Goal: Task Accomplishment & Management: Use online tool/utility

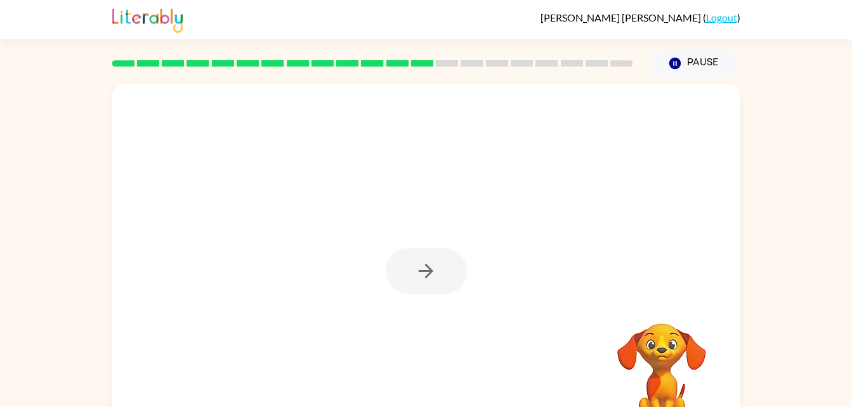
scroll to position [39, 0]
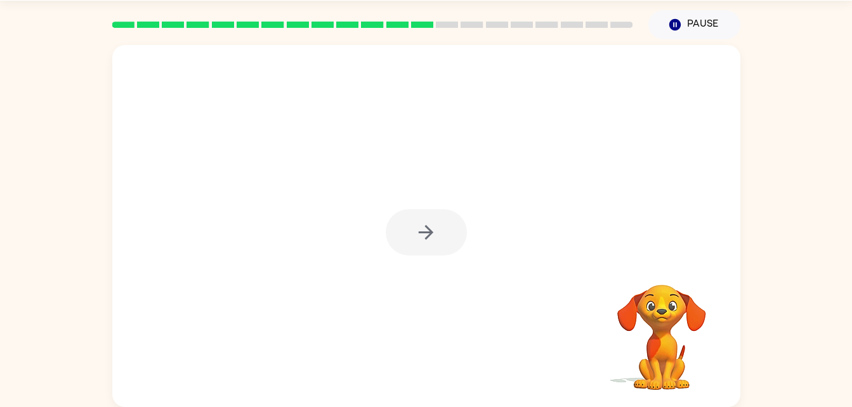
click at [602, 95] on div at bounding box center [426, 226] width 628 height 362
click at [422, 240] on icon "button" at bounding box center [426, 232] width 22 height 22
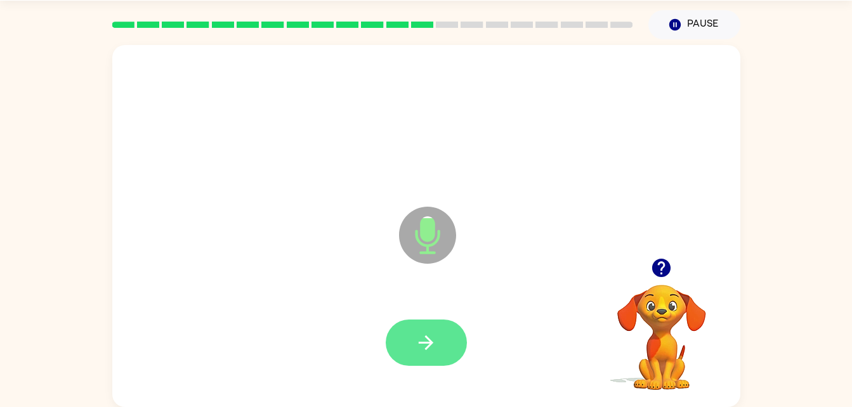
click at [407, 341] on button "button" at bounding box center [426, 343] width 81 height 46
click at [438, 334] on button "button" at bounding box center [426, 343] width 81 height 46
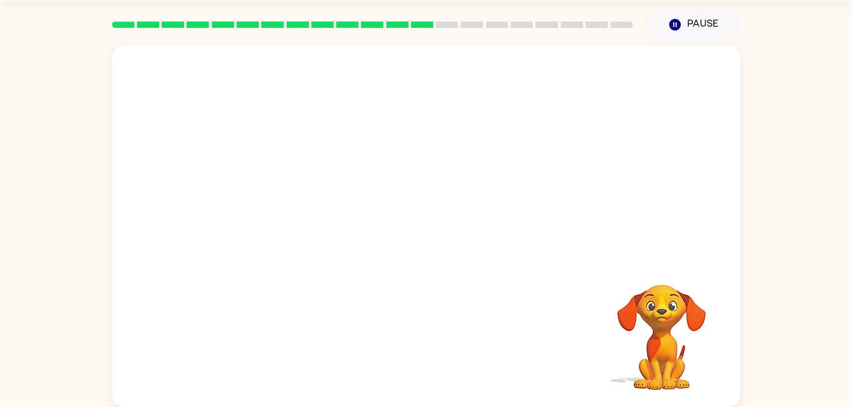
click at [434, 210] on div at bounding box center [396, 204] width 542 height 46
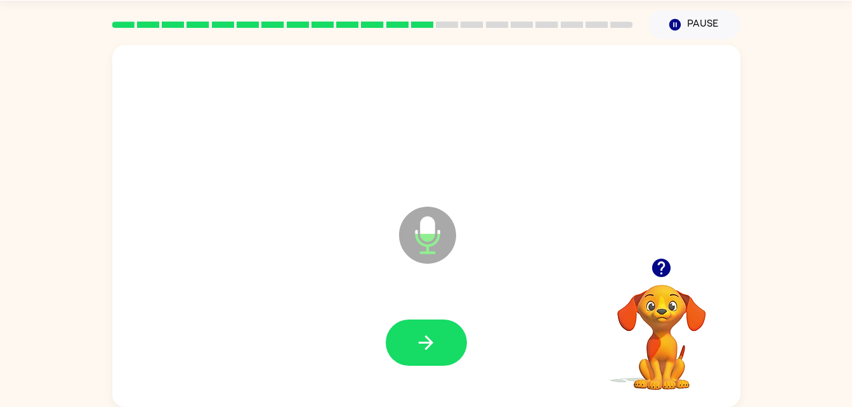
click at [434, 210] on icon at bounding box center [427, 235] width 57 height 57
click at [417, 324] on button "button" at bounding box center [426, 343] width 81 height 46
click at [409, 331] on button "button" at bounding box center [426, 343] width 81 height 46
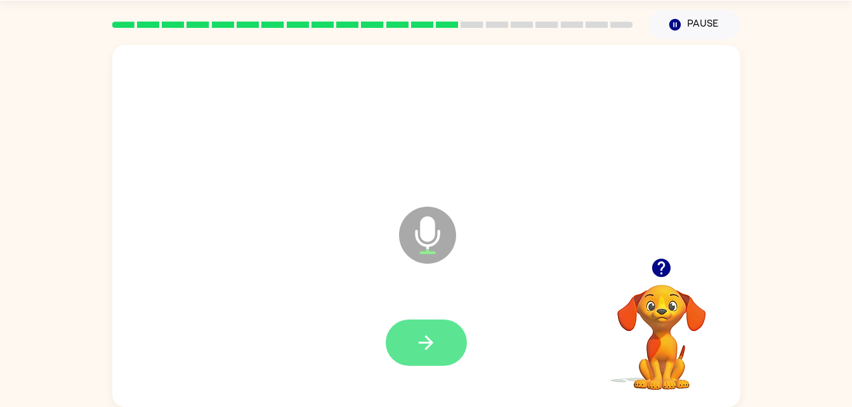
click at [401, 332] on button "button" at bounding box center [426, 343] width 81 height 46
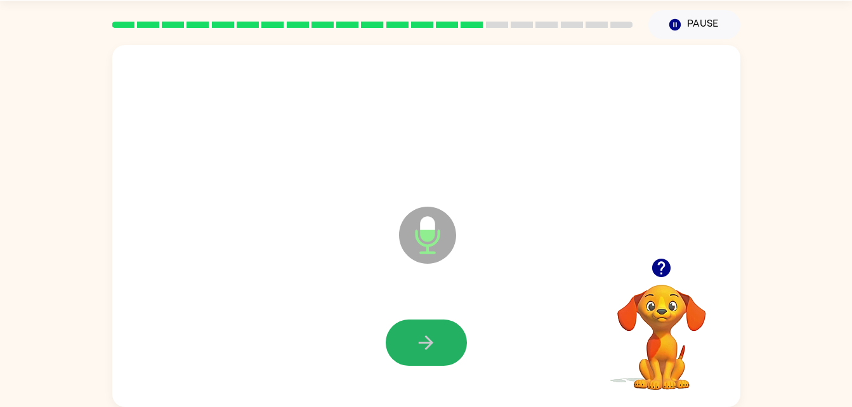
click at [401, 332] on button "button" at bounding box center [426, 343] width 81 height 46
drag, startPoint x: 401, startPoint y: 332, endPoint x: 370, endPoint y: 316, distance: 35.7
click at [370, 316] on div at bounding box center [426, 343] width 602 height 104
click at [425, 337] on icon "button" at bounding box center [426, 342] width 15 height 15
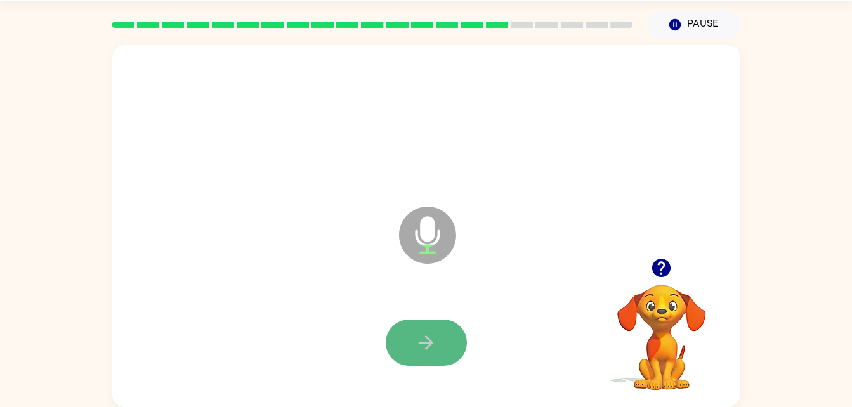
click at [410, 343] on button "button" at bounding box center [426, 343] width 81 height 46
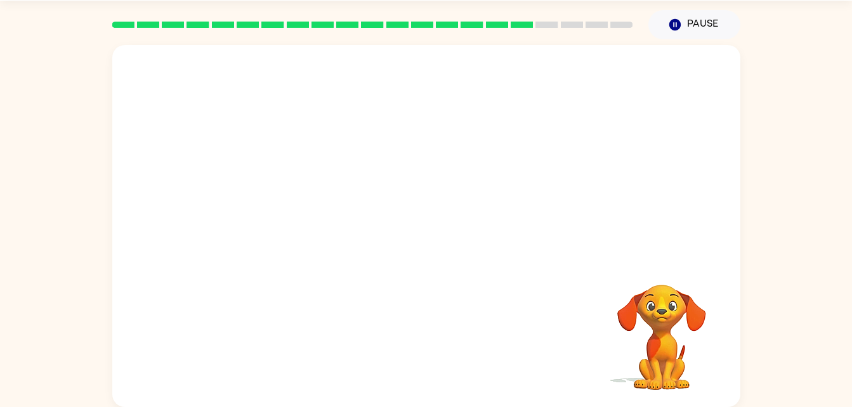
drag, startPoint x: 363, startPoint y: 358, endPoint x: 612, endPoint y: 302, distance: 255.5
click at [612, 302] on video "Your browser must support playing .mp4 files to use Literably. Please try using…" at bounding box center [661, 328] width 127 height 127
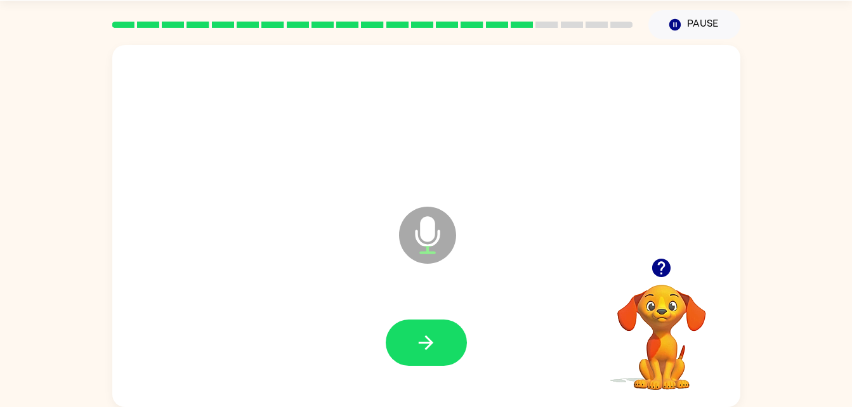
click at [614, 320] on video "Your browser must support playing .mp4 files to use Literably. Please try using…" at bounding box center [661, 328] width 127 height 127
click at [409, 327] on button "button" at bounding box center [426, 343] width 81 height 46
click at [410, 340] on button "button" at bounding box center [426, 343] width 81 height 46
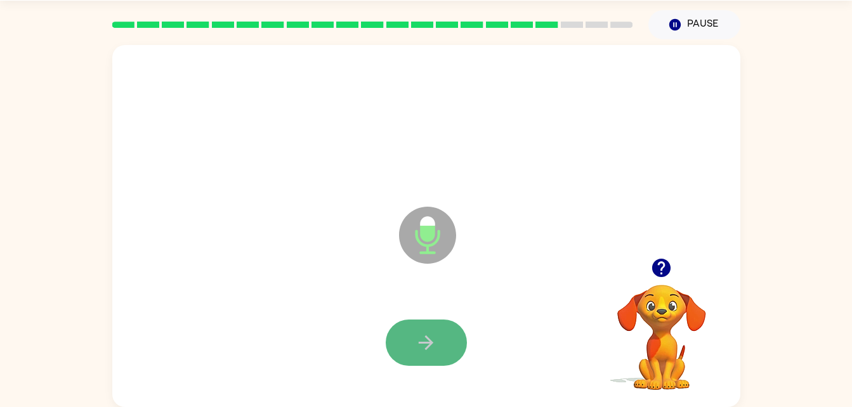
click at [392, 349] on button "button" at bounding box center [426, 343] width 81 height 46
click at [443, 346] on button "button" at bounding box center [426, 343] width 81 height 46
click at [440, 341] on button "button" at bounding box center [426, 343] width 81 height 46
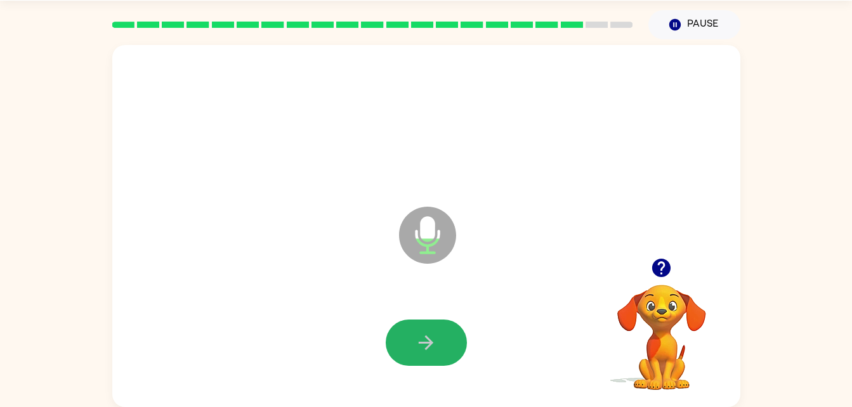
click at [440, 341] on button "button" at bounding box center [426, 343] width 81 height 46
click at [422, 345] on icon "button" at bounding box center [426, 343] width 22 height 22
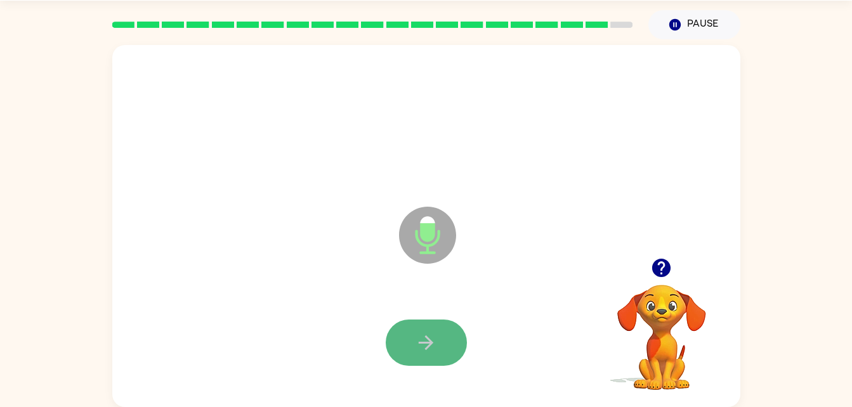
click at [416, 346] on icon "button" at bounding box center [426, 343] width 22 height 22
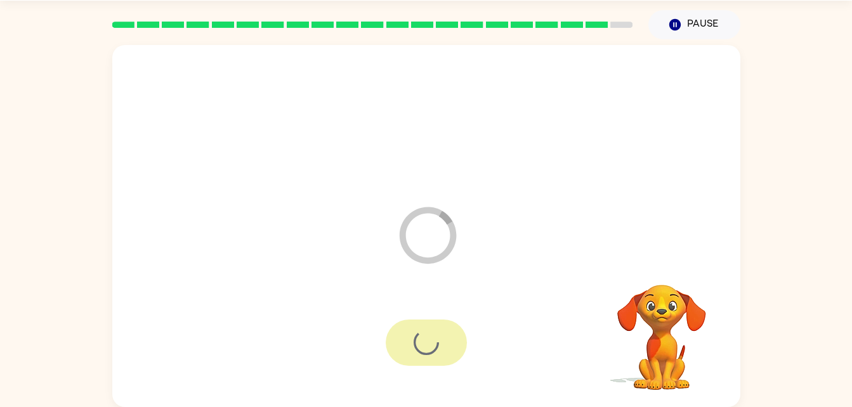
scroll to position [16, 0]
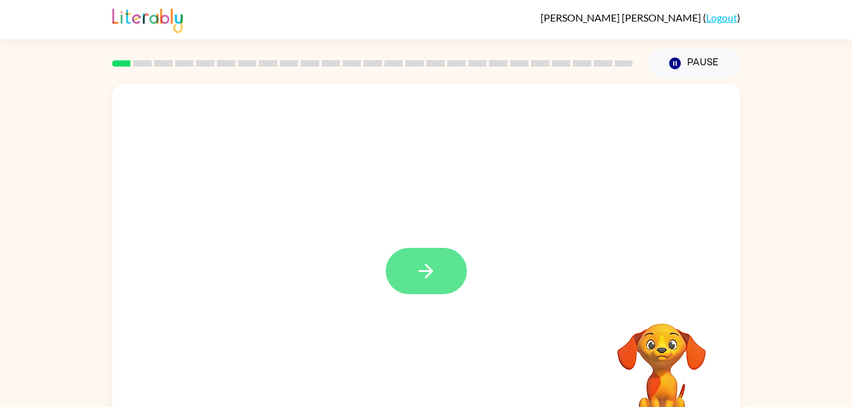
click at [445, 269] on button "button" at bounding box center [426, 271] width 81 height 46
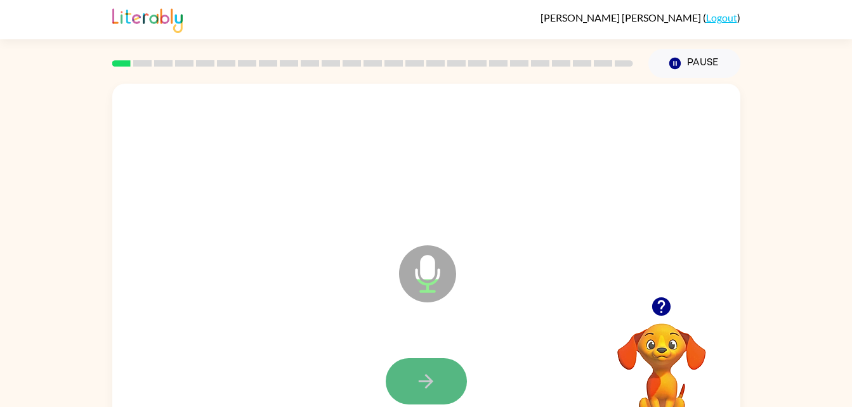
click at [447, 371] on button "button" at bounding box center [426, 381] width 81 height 46
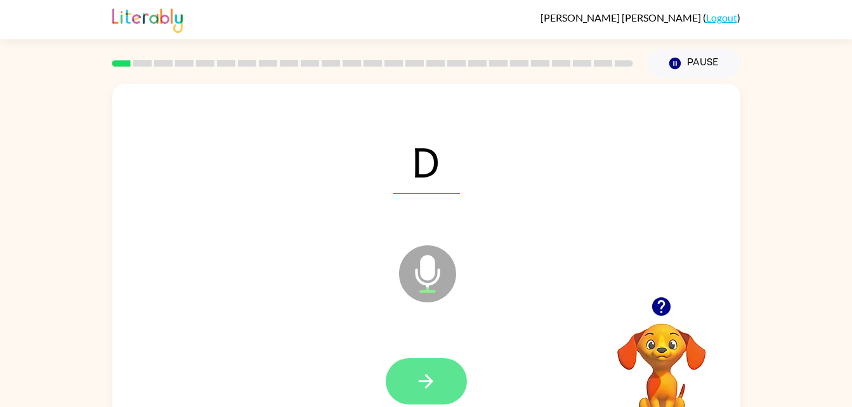
click at [434, 375] on icon "button" at bounding box center [426, 381] width 22 height 22
click at [400, 372] on button "button" at bounding box center [426, 381] width 81 height 46
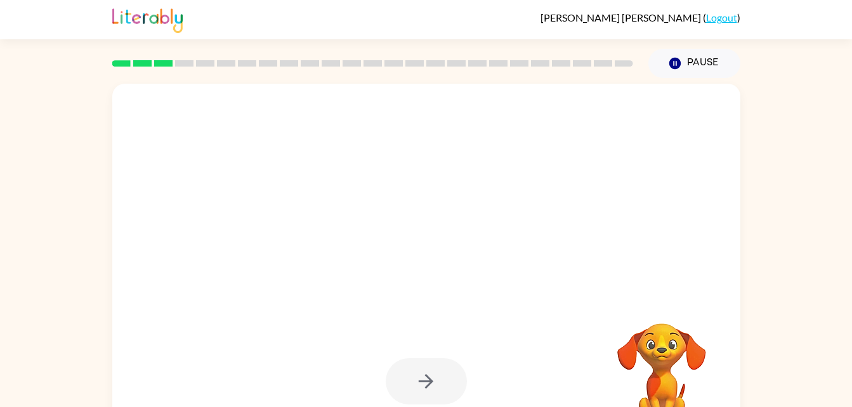
click at [411, 391] on div at bounding box center [426, 381] width 81 height 46
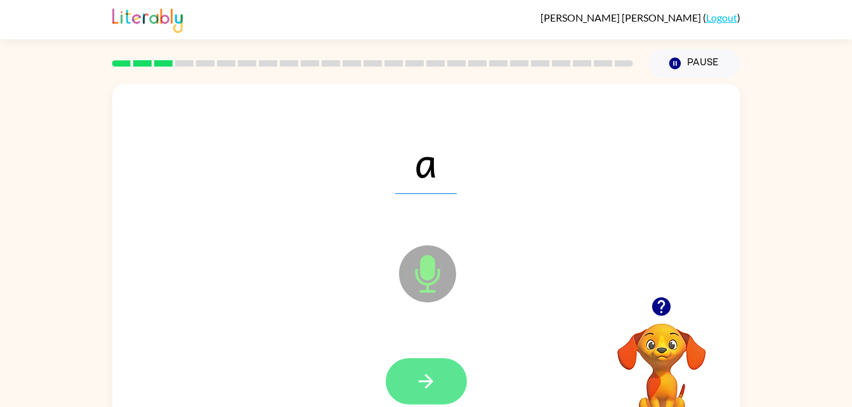
click at [393, 385] on button "button" at bounding box center [426, 381] width 81 height 46
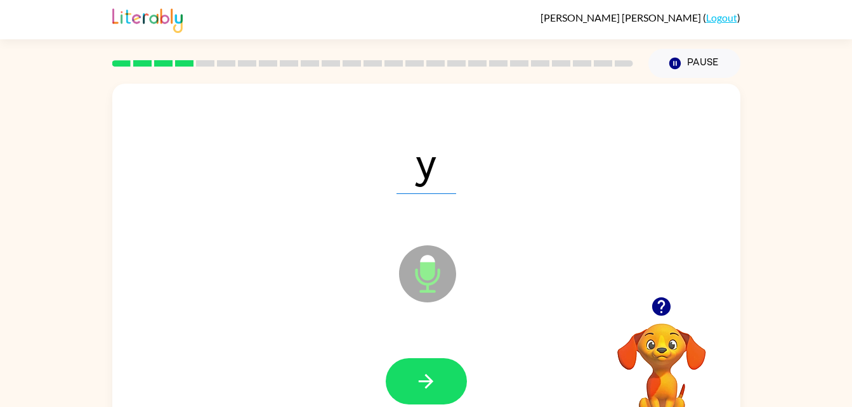
click at [384, 370] on div at bounding box center [426, 382] width 602 height 104
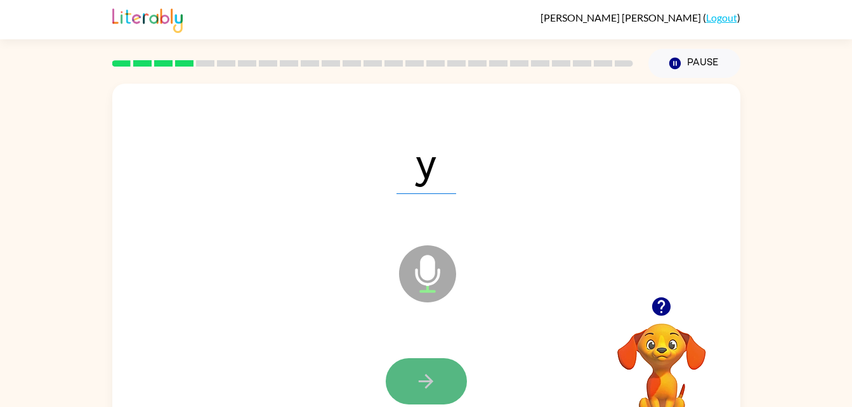
click at [406, 377] on button "button" at bounding box center [426, 381] width 81 height 46
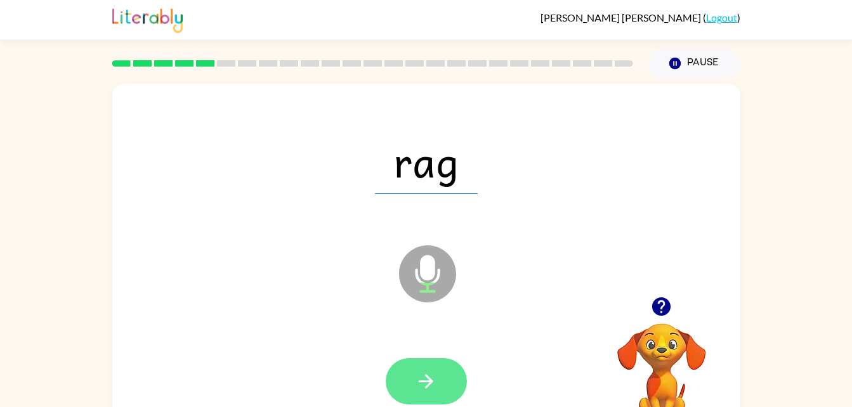
click at [432, 382] on icon "button" at bounding box center [426, 381] width 15 height 15
click at [421, 374] on icon "button" at bounding box center [426, 381] width 22 height 22
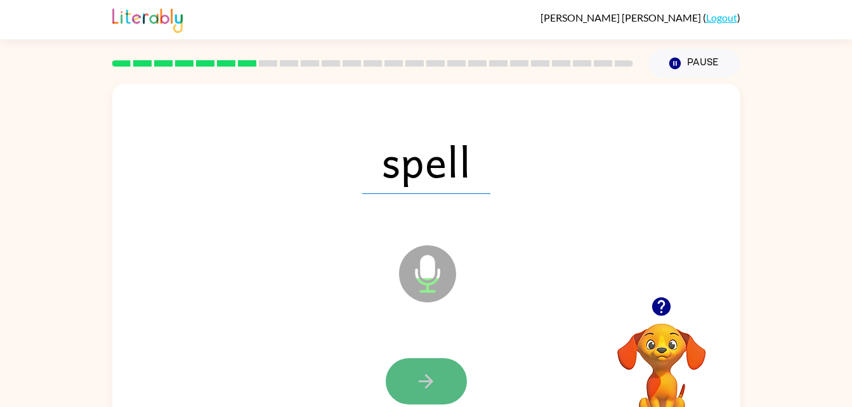
click at [413, 368] on button "button" at bounding box center [426, 381] width 81 height 46
click at [413, 381] on button "button" at bounding box center [426, 381] width 81 height 46
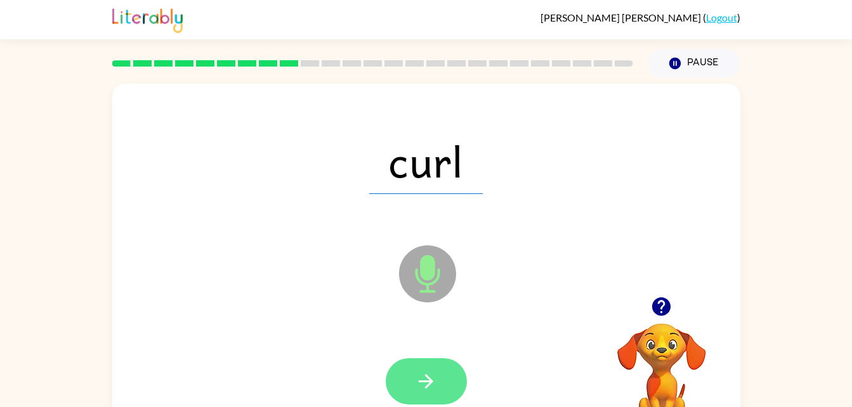
click at [421, 387] on icon "button" at bounding box center [426, 381] width 22 height 22
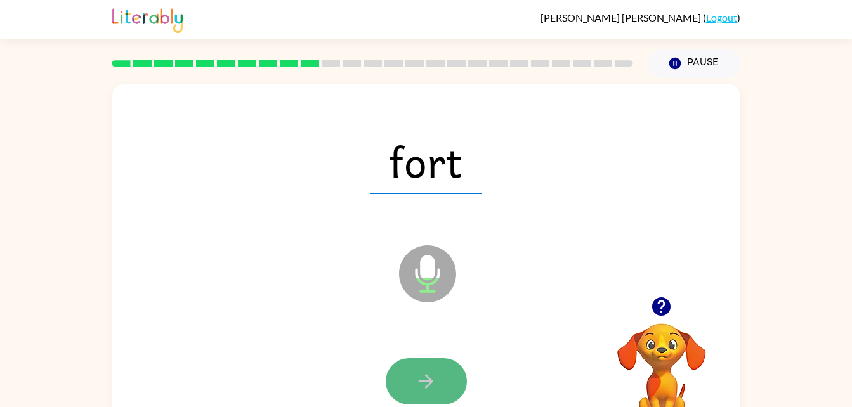
click at [412, 384] on button "button" at bounding box center [426, 381] width 81 height 46
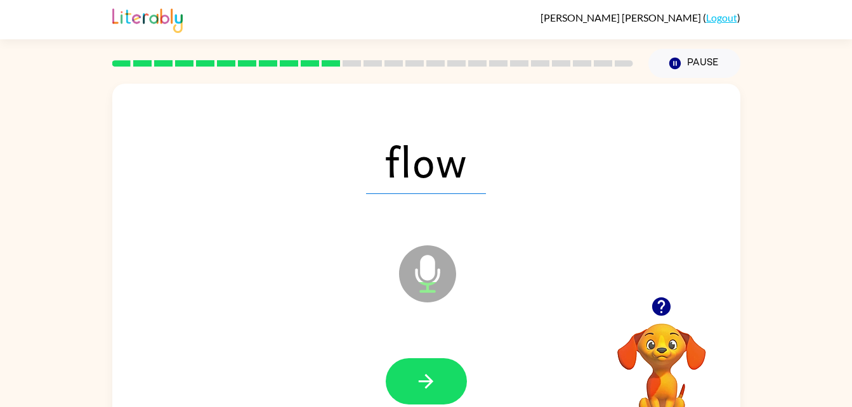
click at [439, 356] on div at bounding box center [426, 382] width 602 height 104
click at [429, 380] on icon "button" at bounding box center [426, 381] width 15 height 15
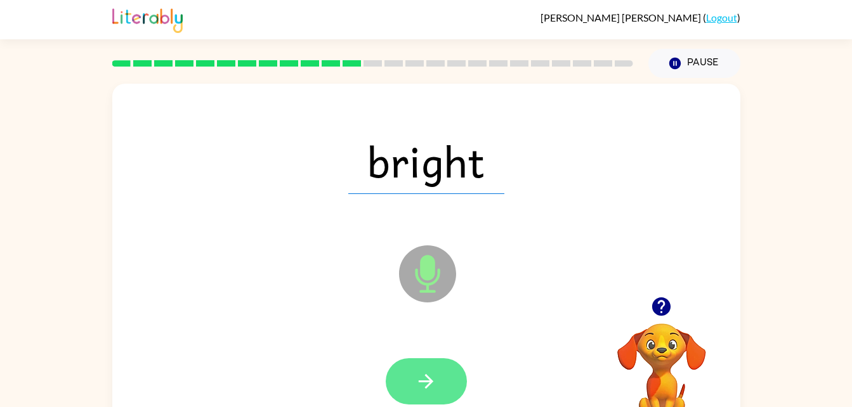
click at [418, 371] on icon "button" at bounding box center [426, 381] width 22 height 22
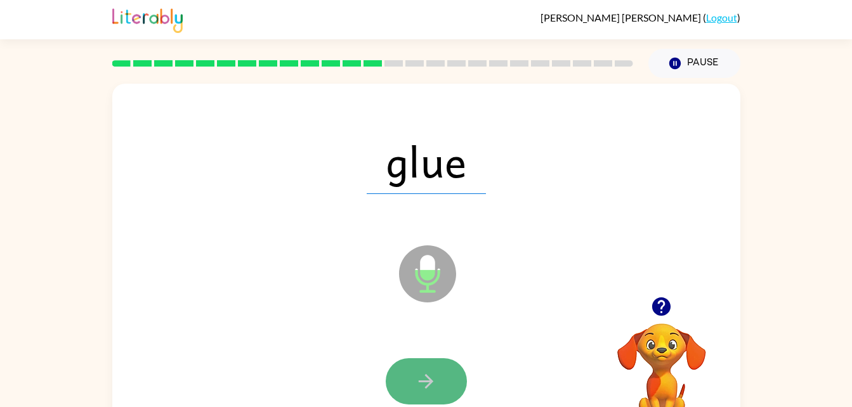
click at [406, 389] on button "button" at bounding box center [426, 381] width 81 height 46
click at [421, 364] on button "button" at bounding box center [426, 381] width 81 height 46
drag, startPoint x: 424, startPoint y: 354, endPoint x: 405, endPoint y: 376, distance: 28.8
click at [405, 376] on button "button" at bounding box center [426, 381] width 81 height 46
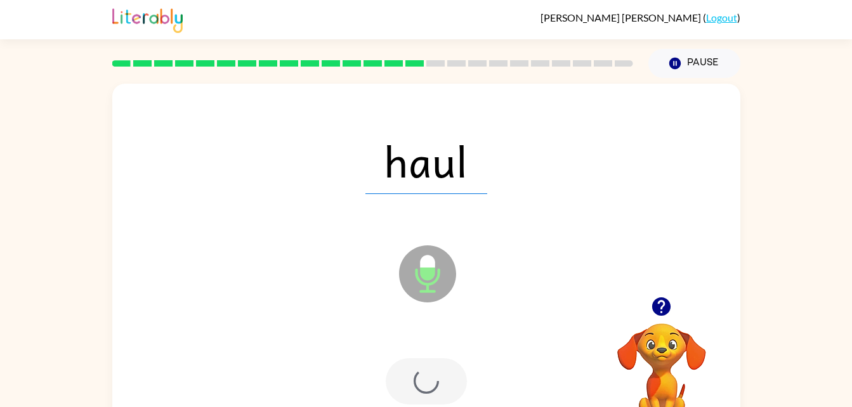
click at [405, 376] on div at bounding box center [426, 381] width 81 height 46
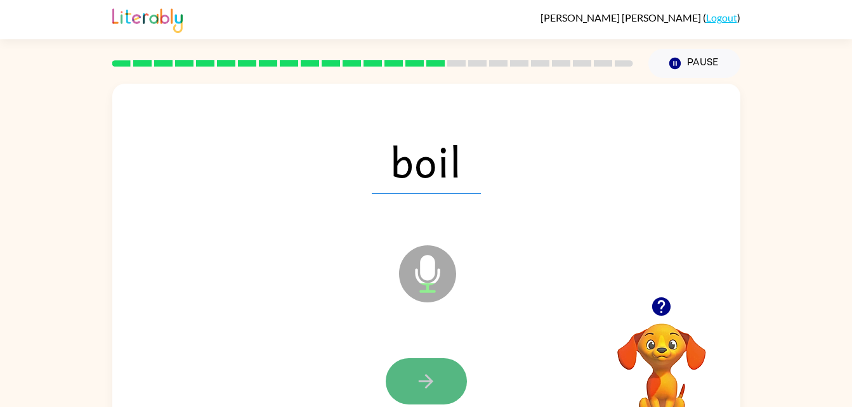
click at [412, 386] on button "button" at bounding box center [426, 381] width 81 height 46
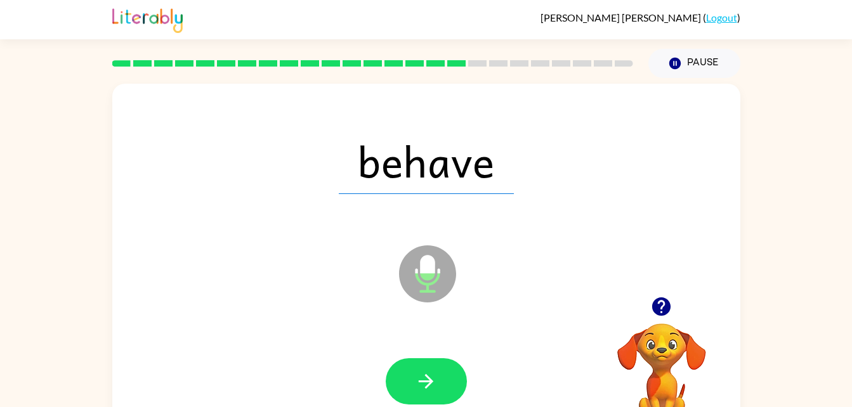
click at [409, 350] on div at bounding box center [426, 382] width 602 height 104
click at [423, 366] on button "button" at bounding box center [426, 381] width 81 height 46
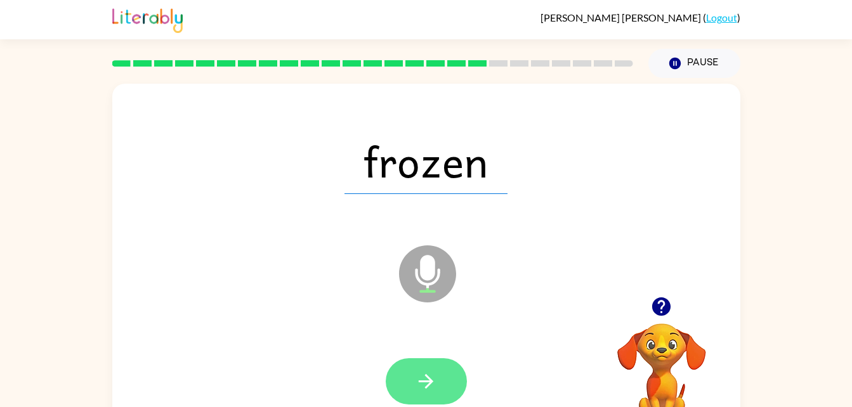
click at [417, 370] on icon "button" at bounding box center [426, 381] width 22 height 22
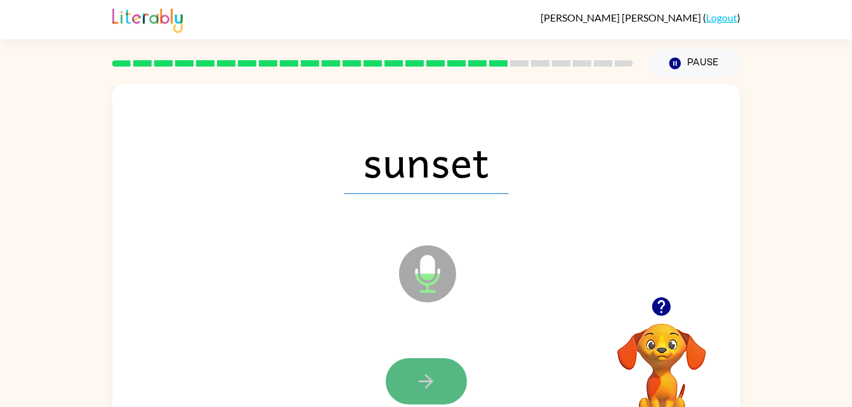
click at [410, 360] on button "button" at bounding box center [426, 381] width 81 height 46
click at [423, 375] on icon "button" at bounding box center [426, 381] width 22 height 22
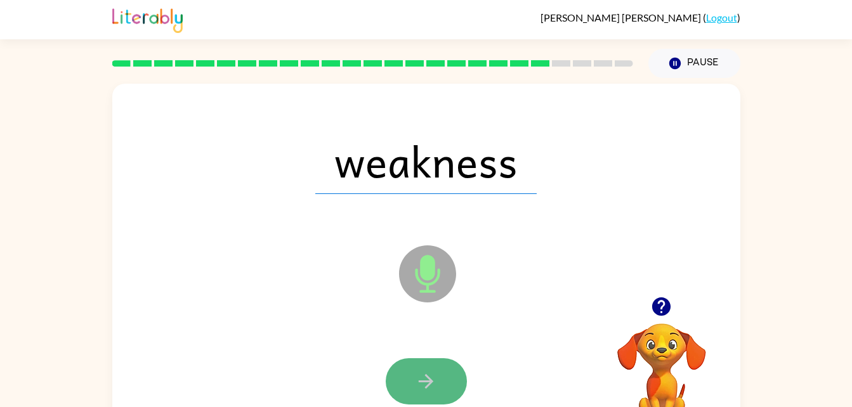
click at [424, 382] on icon "button" at bounding box center [426, 381] width 15 height 15
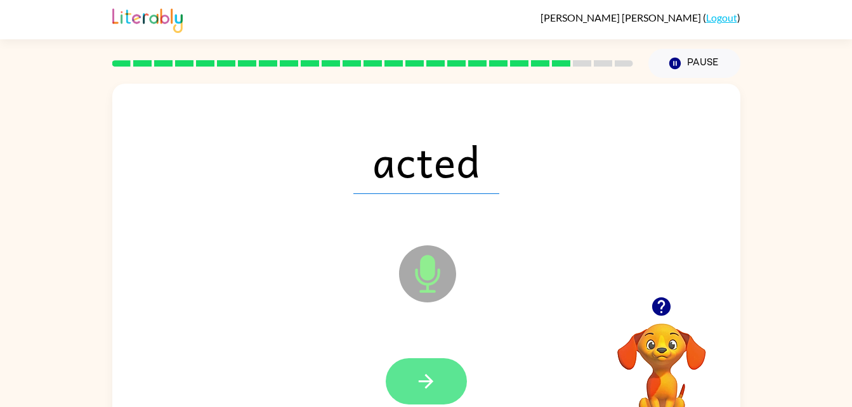
click at [407, 372] on button "button" at bounding box center [426, 381] width 81 height 46
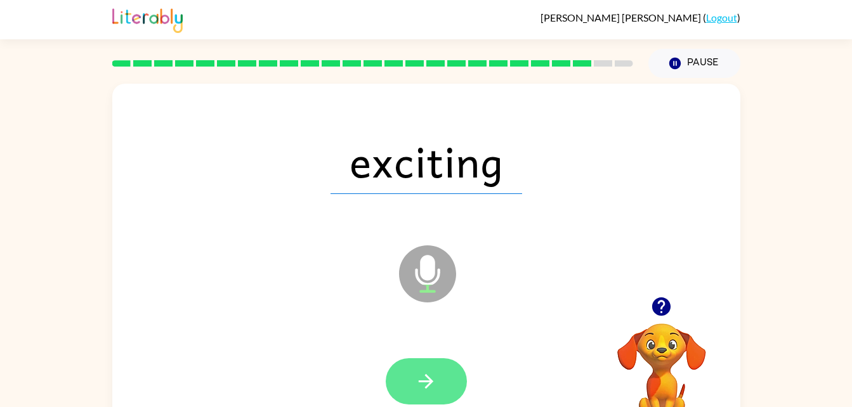
click at [410, 376] on button "button" at bounding box center [426, 381] width 81 height 46
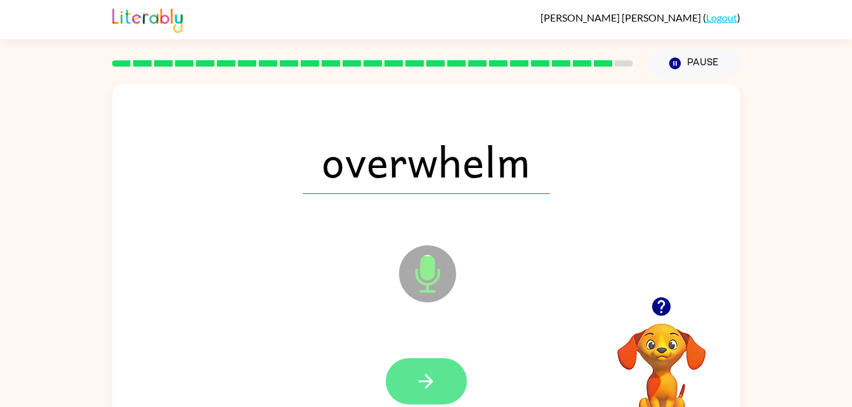
click at [424, 361] on button "button" at bounding box center [426, 381] width 81 height 46
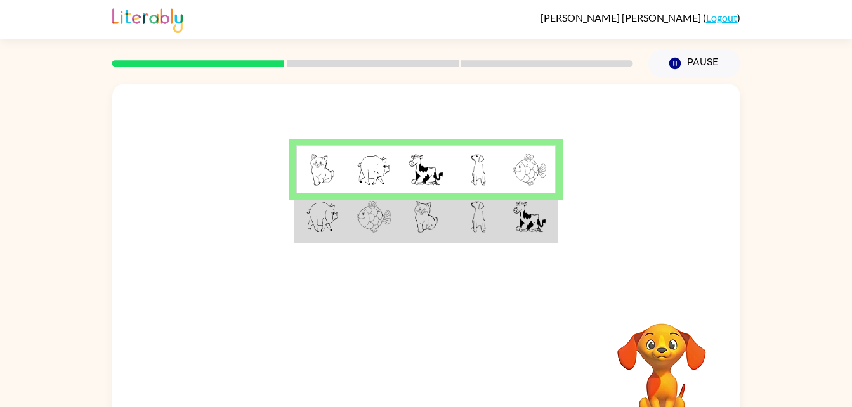
click at [517, 221] on img at bounding box center [529, 217] width 33 height 32
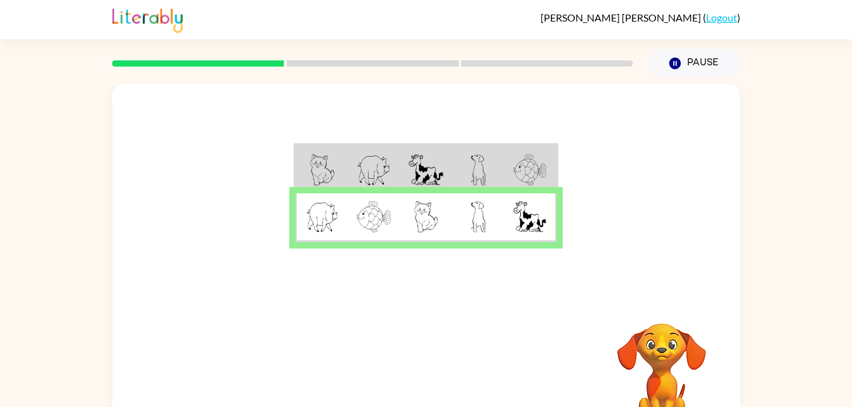
click at [502, 220] on td at bounding box center [478, 217] width 52 height 49
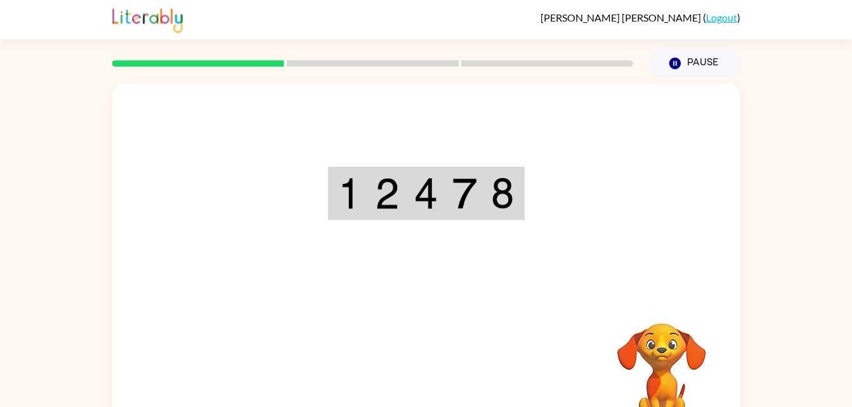
click at [422, 356] on div "Your browser must support playing .mp4 files to use Literably. Please try using…" at bounding box center [426, 265] width 628 height 362
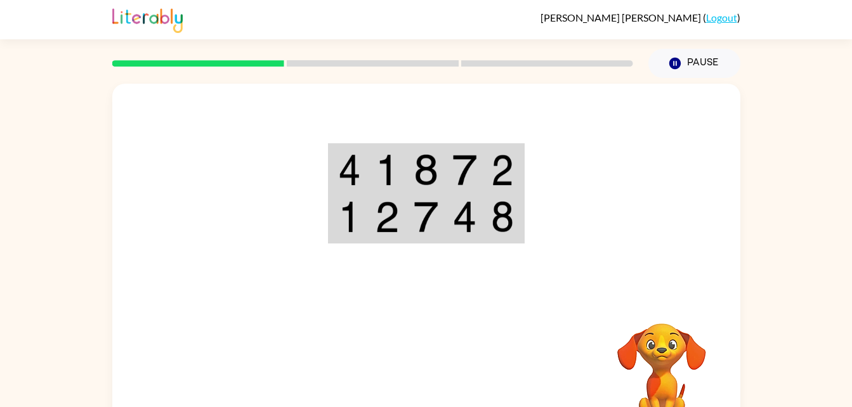
click at [375, 170] on img at bounding box center [387, 170] width 24 height 32
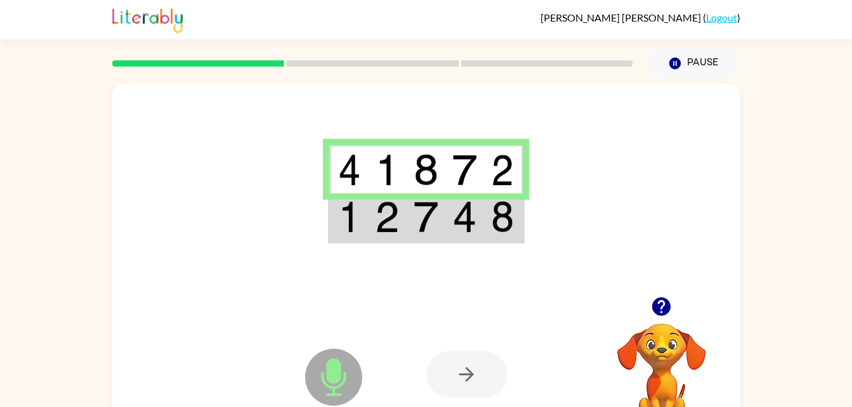
drag, startPoint x: 396, startPoint y: 159, endPoint x: 343, endPoint y: 157, distance: 53.3
click at [343, 157] on img at bounding box center [349, 170] width 23 height 32
click at [394, 210] on img at bounding box center [387, 217] width 24 height 32
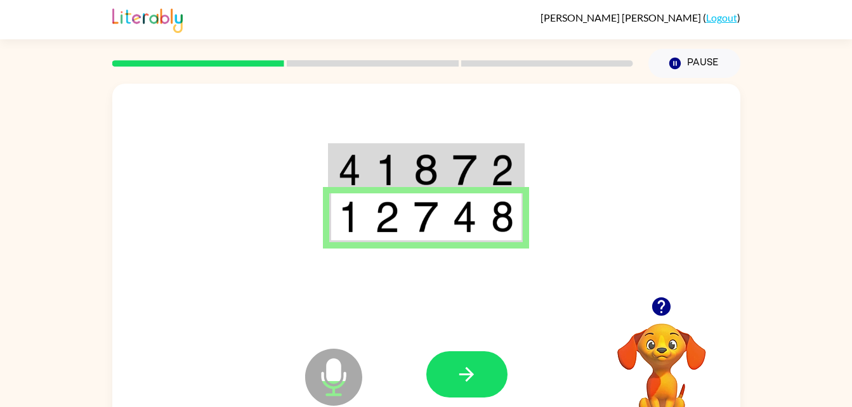
click at [500, 224] on img at bounding box center [502, 217] width 23 height 32
click at [465, 398] on button "button" at bounding box center [466, 374] width 81 height 46
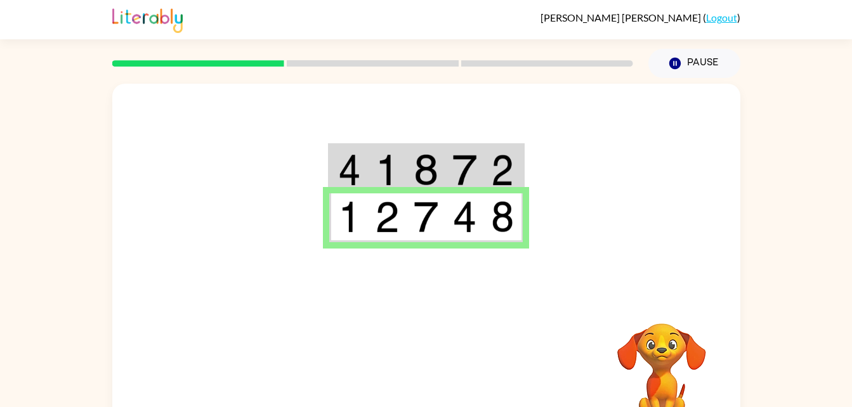
click at [494, 329] on div at bounding box center [519, 374] width 187 height 143
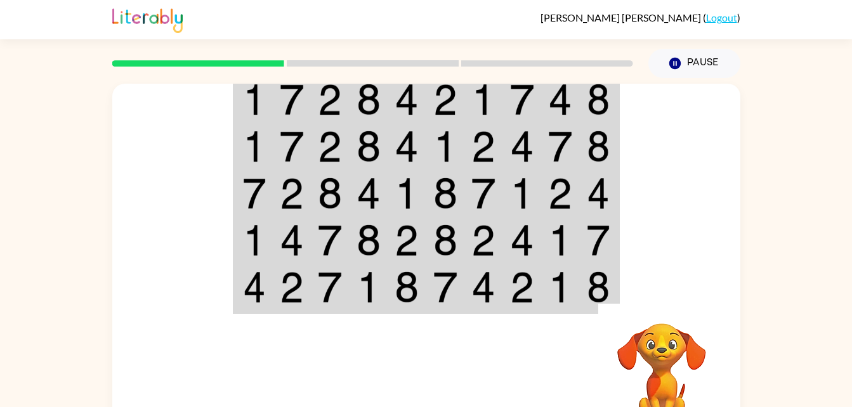
click at [256, 96] on img at bounding box center [254, 100] width 23 height 32
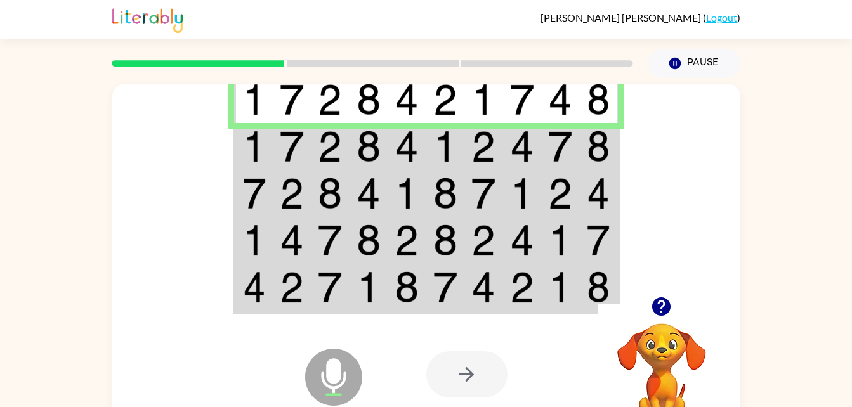
click at [305, 141] on td at bounding box center [292, 146] width 39 height 47
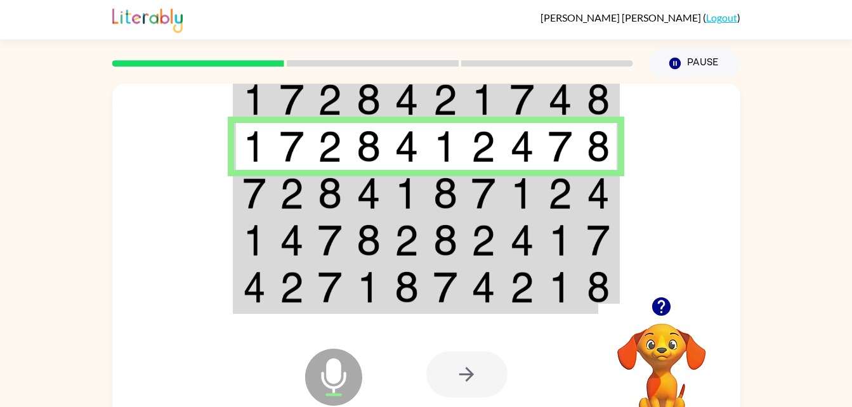
click at [327, 202] on img at bounding box center [330, 194] width 24 height 32
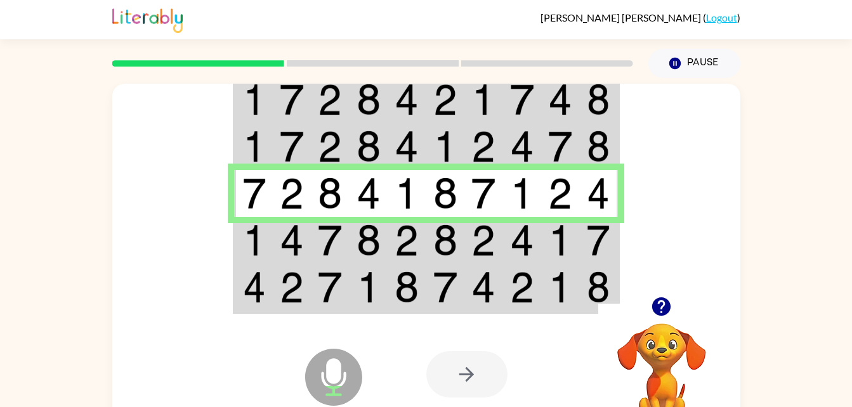
click at [278, 228] on td at bounding box center [292, 240] width 39 height 47
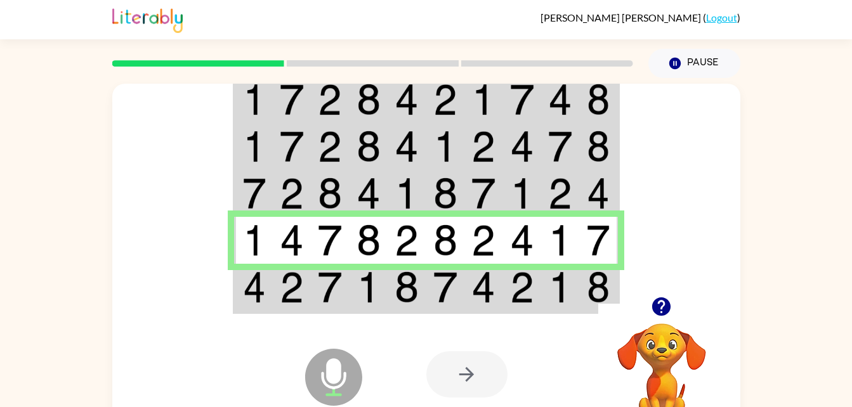
click at [283, 285] on img at bounding box center [292, 287] width 24 height 32
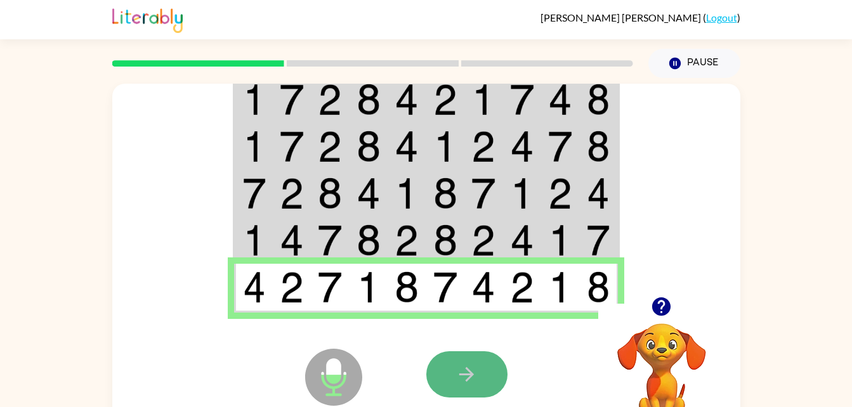
click at [439, 370] on button "button" at bounding box center [466, 374] width 81 height 46
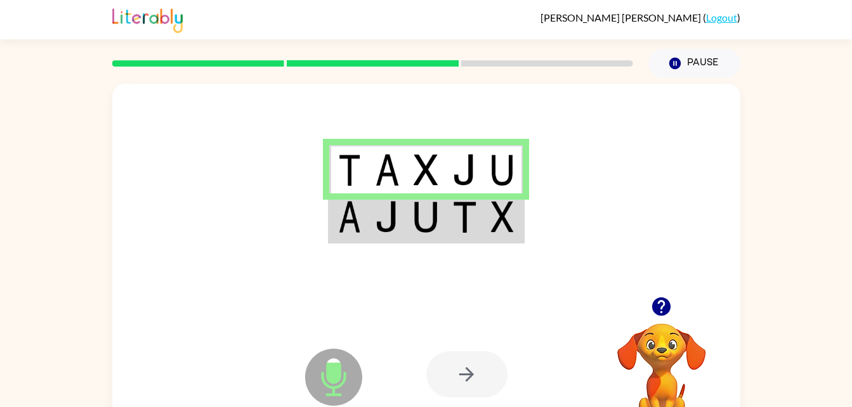
click at [353, 231] on img at bounding box center [349, 217] width 23 height 32
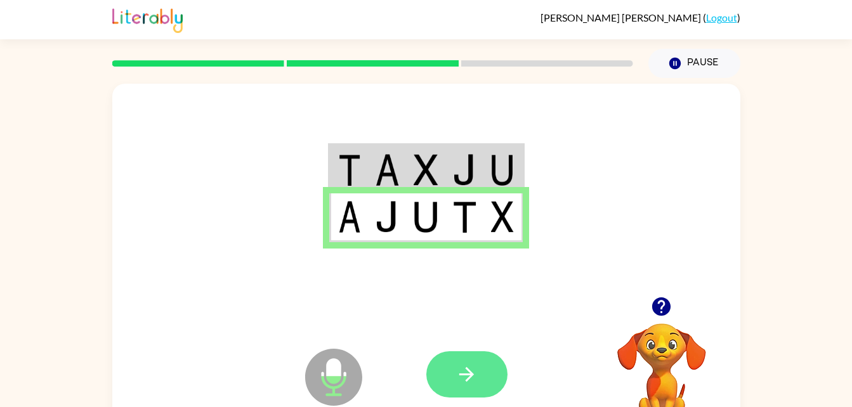
click at [467, 370] on icon "button" at bounding box center [466, 374] width 15 height 15
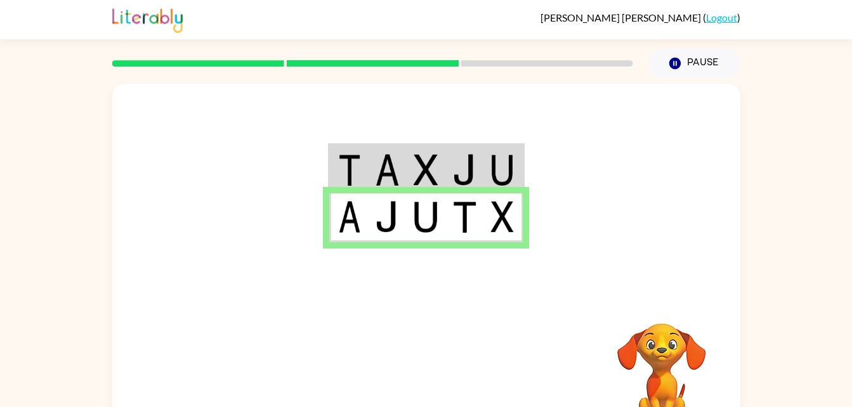
click at [467, 370] on div at bounding box center [519, 374] width 187 height 143
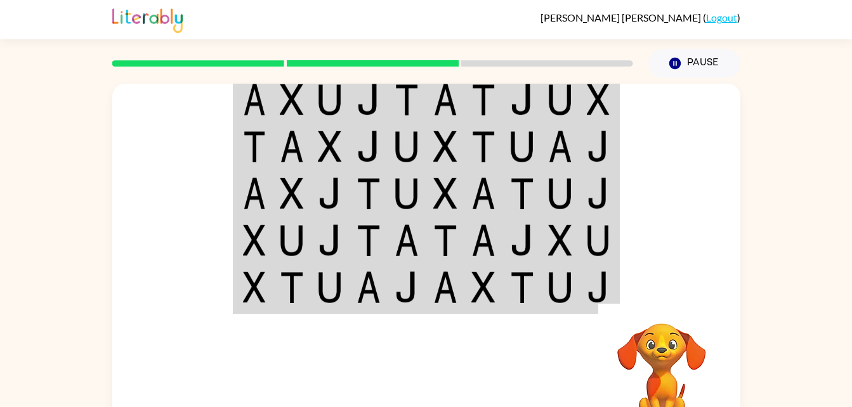
click at [319, 91] on img at bounding box center [330, 100] width 24 height 32
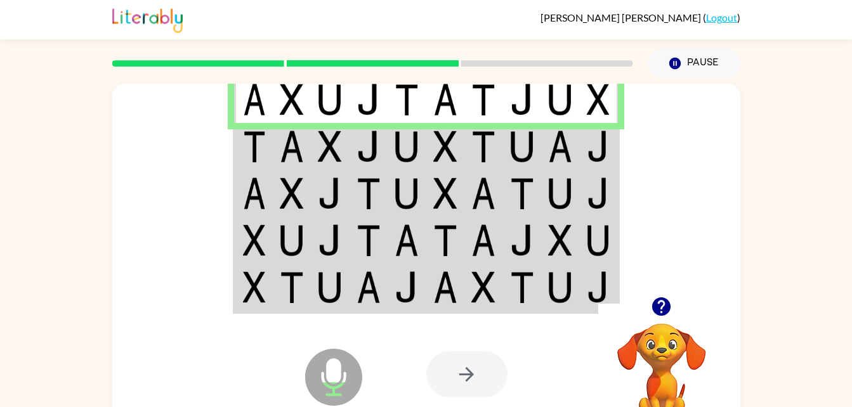
click at [243, 107] on img at bounding box center [254, 100] width 23 height 32
click at [251, 137] on img at bounding box center [254, 147] width 23 height 32
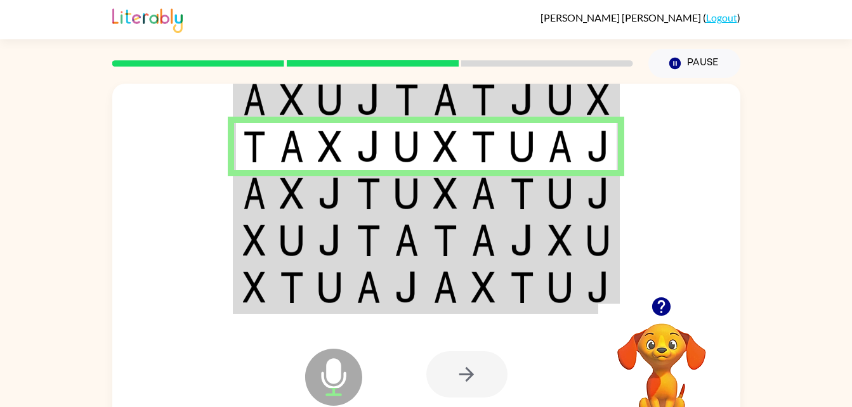
click at [313, 170] on td at bounding box center [330, 193] width 39 height 47
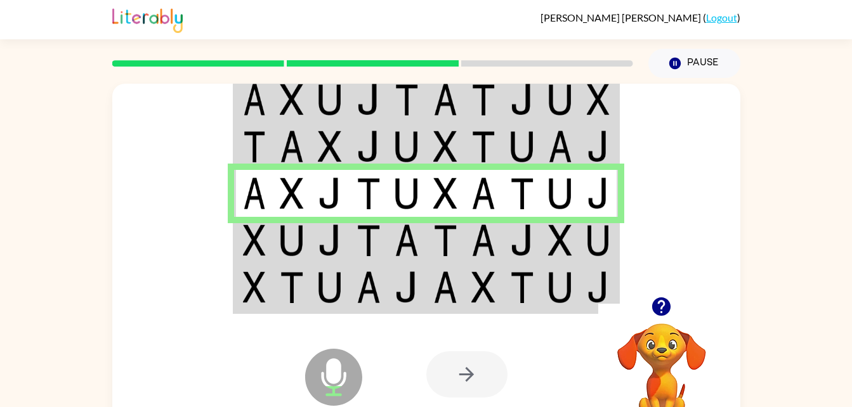
click at [259, 250] on img at bounding box center [254, 240] width 23 height 32
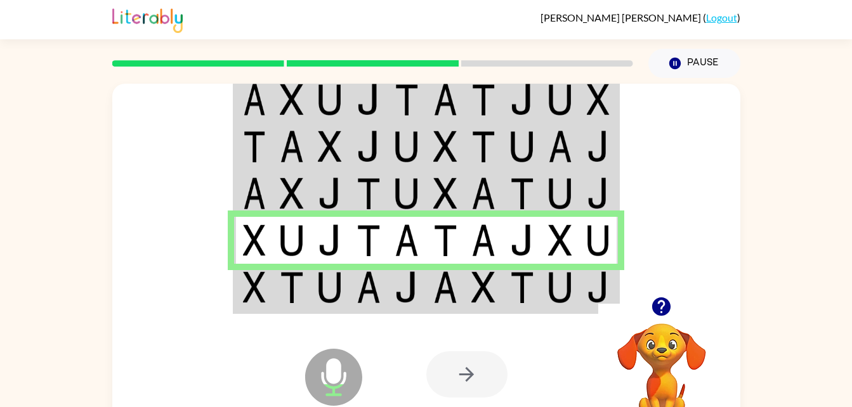
click at [290, 285] on img at bounding box center [292, 287] width 24 height 32
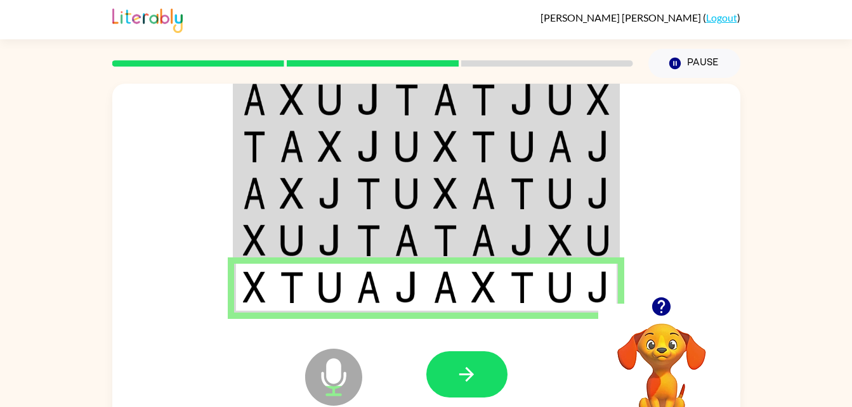
click at [421, 381] on icon "Microphone The Microphone is here when it is your turn to talk" at bounding box center [397, 393] width 190 height 95
click at [473, 378] on icon "button" at bounding box center [466, 374] width 22 height 22
